Goal: Transaction & Acquisition: Purchase product/service

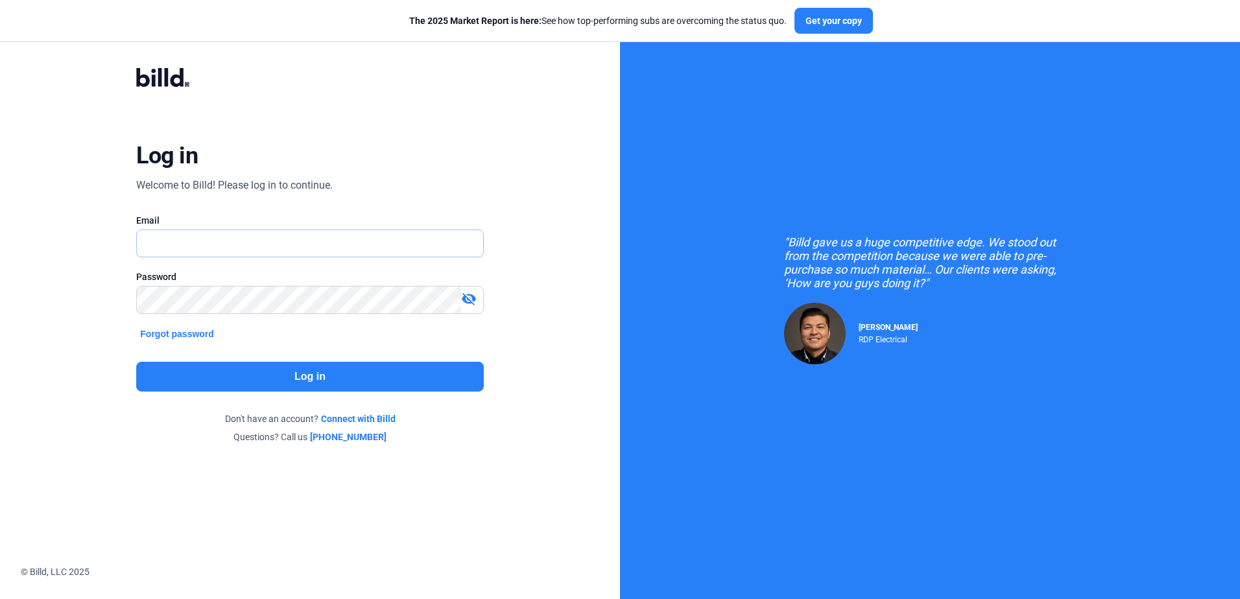
type input "[PERSON_NAME][EMAIL_ADDRESS][DOMAIN_NAME]"
click at [348, 376] on button "Log in" at bounding box center [309, 377] width 347 height 30
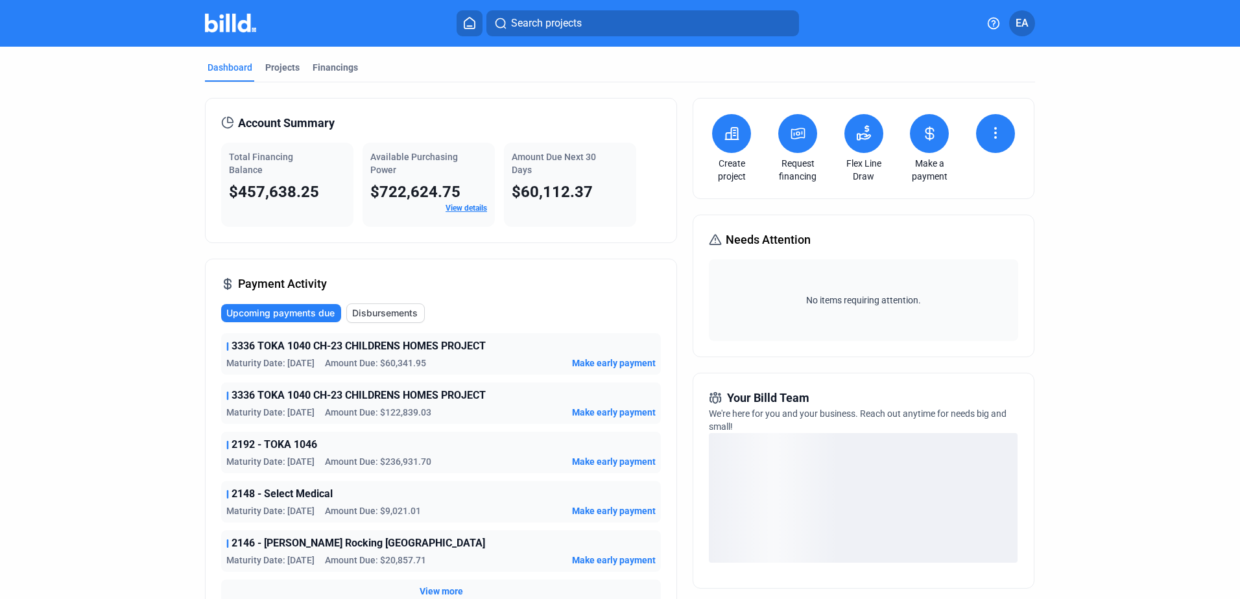
click at [789, 149] on button at bounding box center [797, 133] width 39 height 39
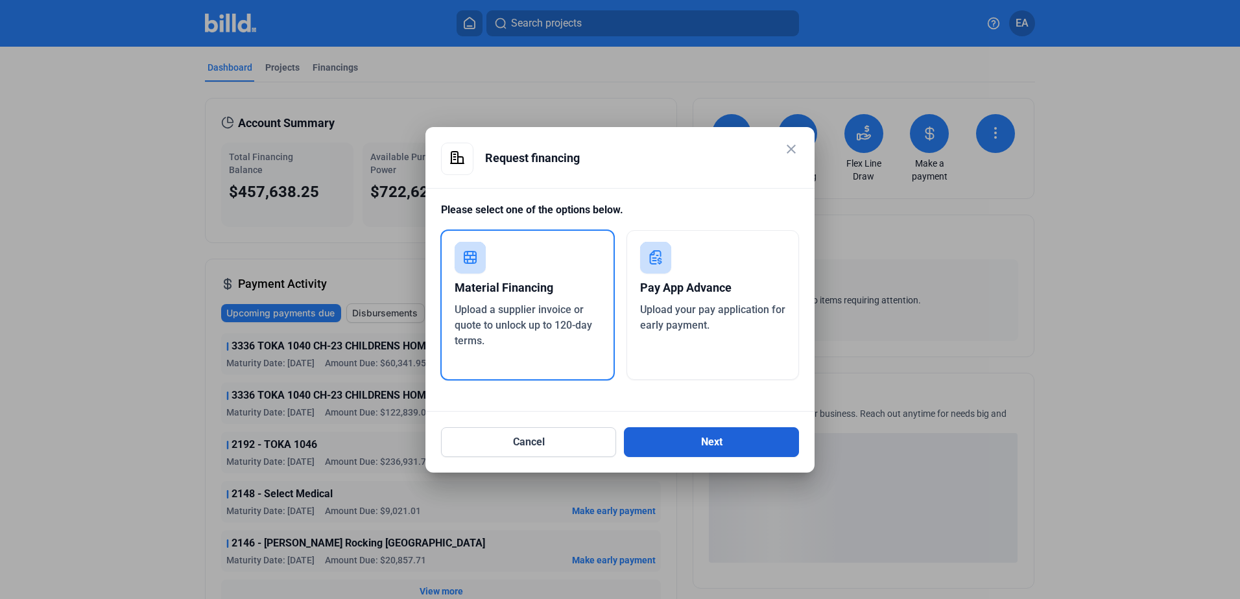
click at [654, 431] on button "Next" at bounding box center [711, 442] width 175 height 30
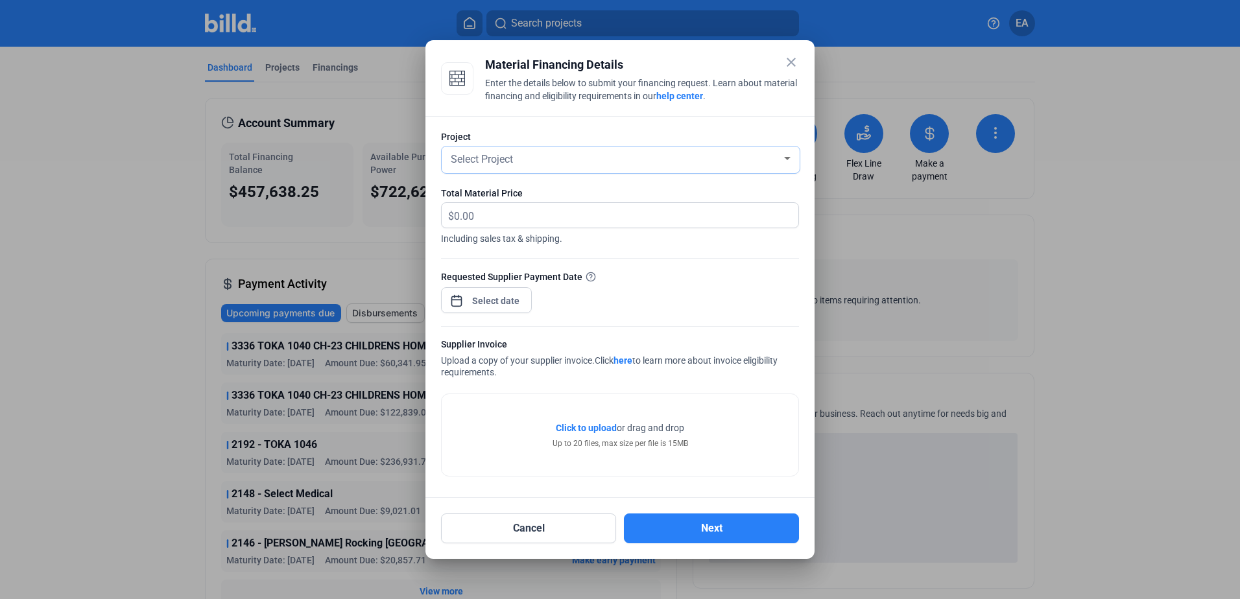
click at [773, 154] on div "Select Project" at bounding box center [614, 158] width 333 height 18
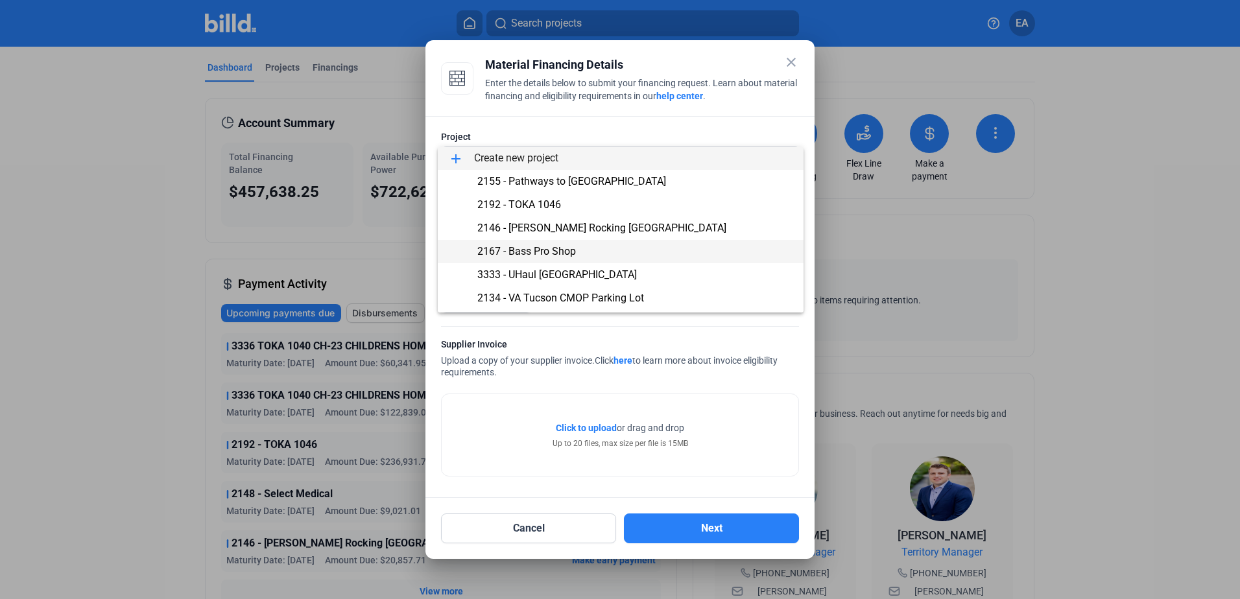
click at [754, 256] on span "2167 - Bass Pro Shop" at bounding box center [620, 251] width 345 height 23
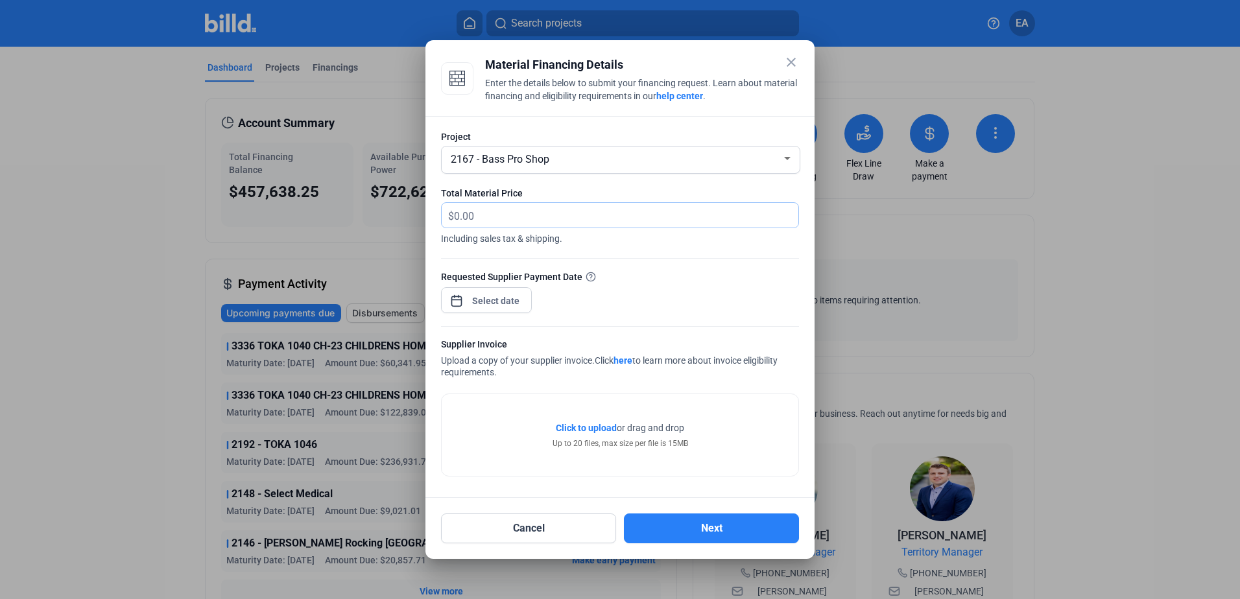
click at [599, 217] on input "text" at bounding box center [626, 215] width 344 height 25
click at [615, 217] on input "text" at bounding box center [618, 215] width 329 height 25
type input "45,653.60"
click at [488, 304] on div "close Material Financing Details Enter the details below to submit your financi…" at bounding box center [620, 299] width 1240 height 599
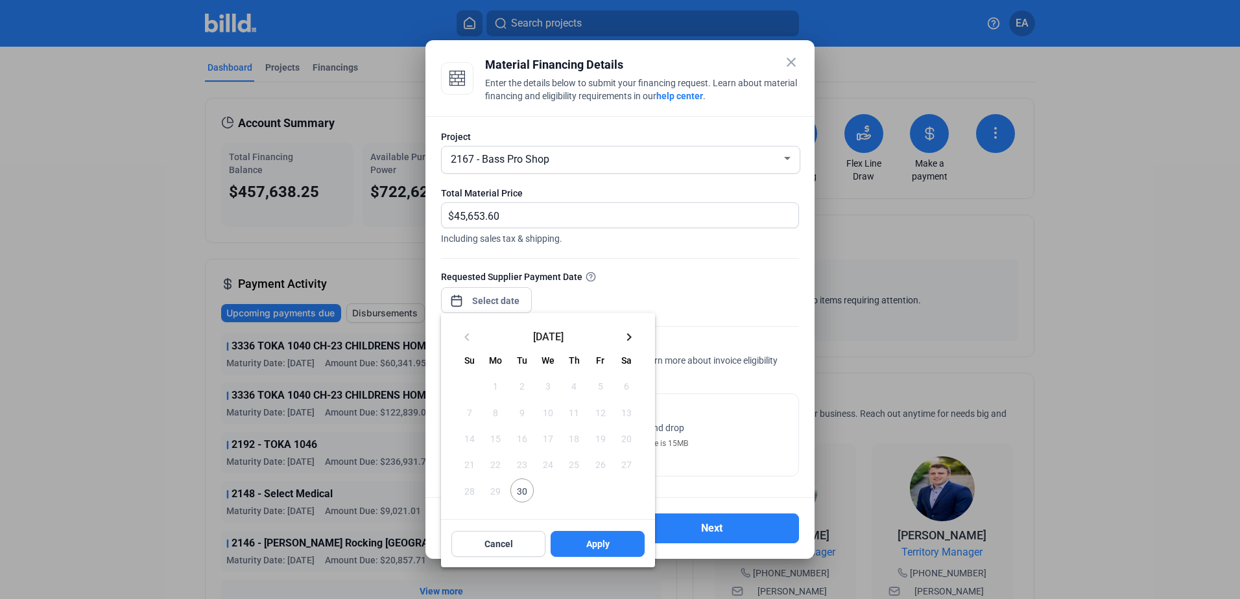
click at [630, 335] on mat-icon "keyboard_arrow_right" at bounding box center [629, 337] width 16 height 16
click at [547, 384] on span "1" at bounding box center [547, 385] width 23 height 23
click at [604, 547] on span "Apply" at bounding box center [597, 544] width 23 height 13
type input "[DATE]"
